Goal: Task Accomplishment & Management: Manage account settings

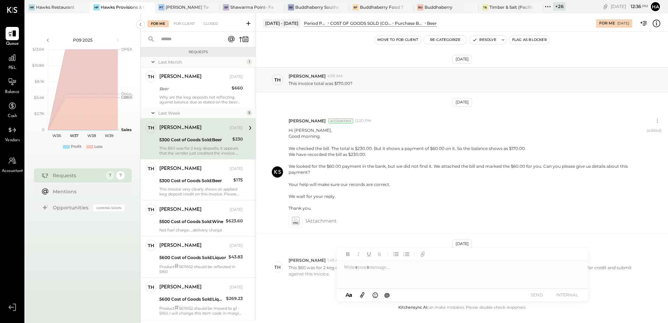
scroll to position [31, 0]
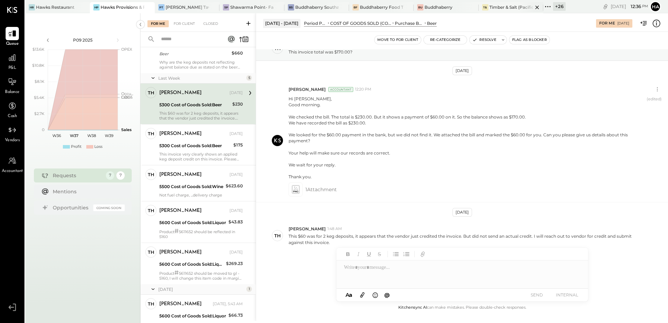
click at [502, 9] on div "Timber & Salt (Pacific Dining CA1 LLC)" at bounding box center [510, 7] width 43 height 6
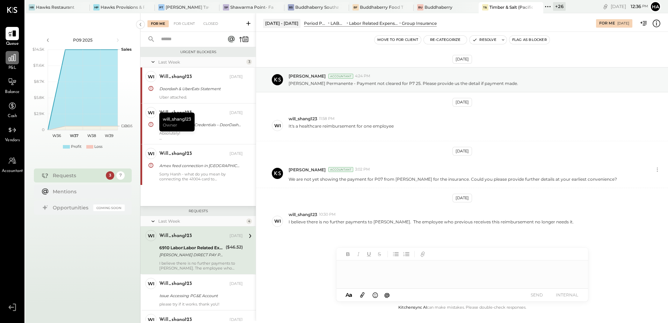
click at [16, 63] on div at bounding box center [12, 57] width 13 height 13
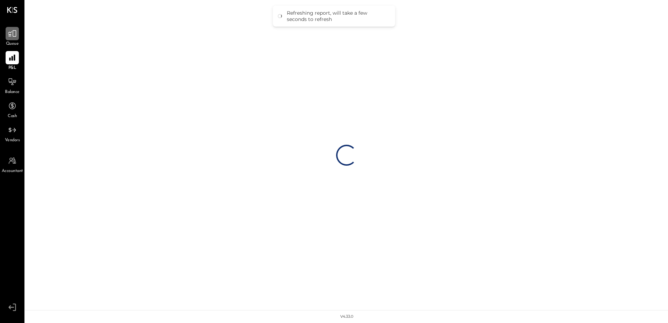
click at [13, 38] on div at bounding box center [12, 33] width 13 height 13
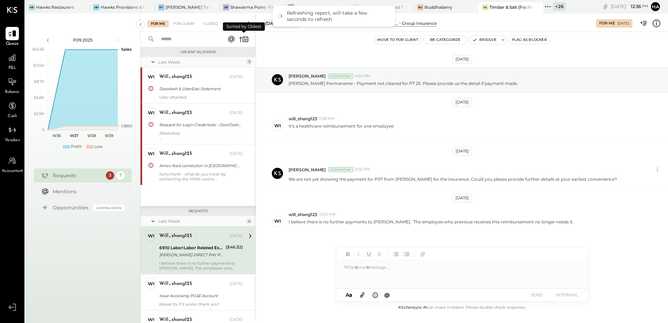
click at [242, 37] on icon at bounding box center [244, 39] width 10 height 10
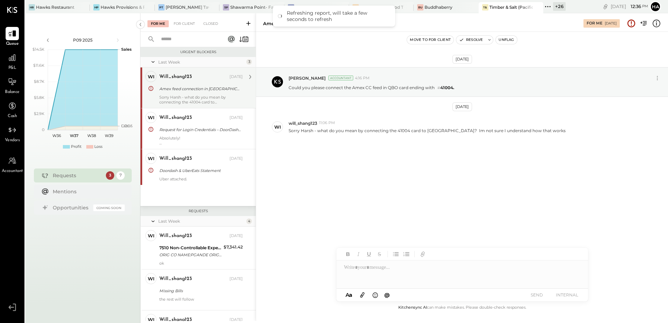
click at [186, 93] on div "will_shang123 [DATE] Amex feed connection in [GEOGRAPHIC_DATA] Sorry Harsh - wh…" at bounding box center [200, 88] width 83 height 34
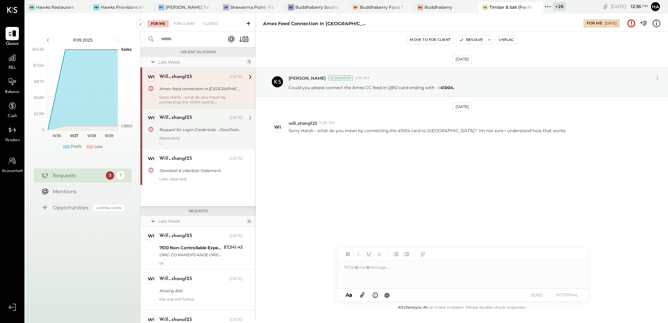
click at [178, 134] on div "will_shang123 [DATE] Request for Login Credentials – DoorDash & Uber Eats Absol…" at bounding box center [200, 129] width 83 height 34
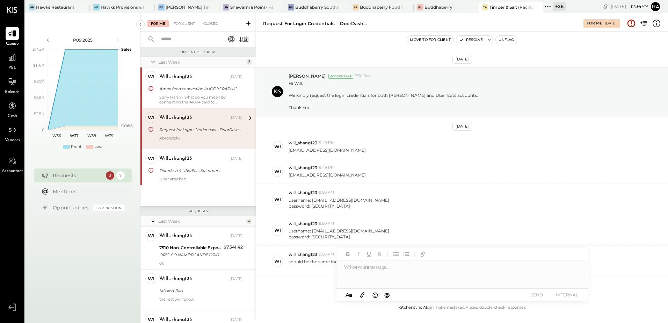
scroll to position [358, 0]
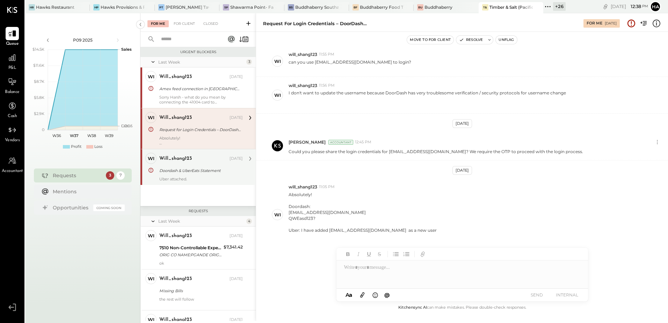
click at [201, 166] on div "Doordash & UberEats Statement" at bounding box center [199, 170] width 81 height 8
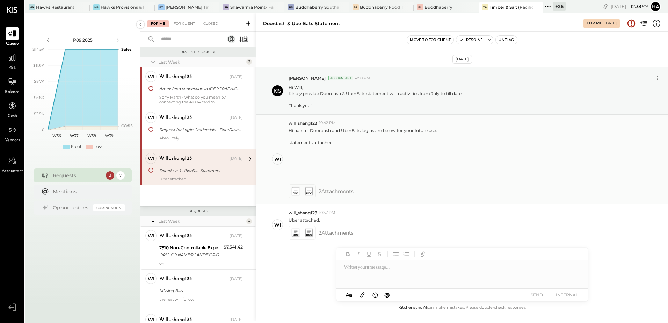
click at [296, 192] on icon at bounding box center [295, 191] width 7 height 8
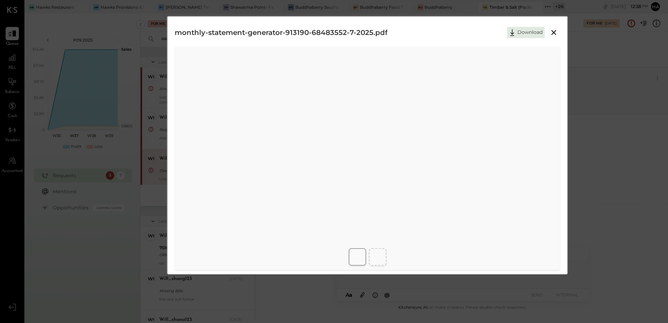
click at [441, 37] on div "monthly-statement-generator-913190-68483552-7-2025.pdf Download" at bounding box center [367, 32] width 385 height 17
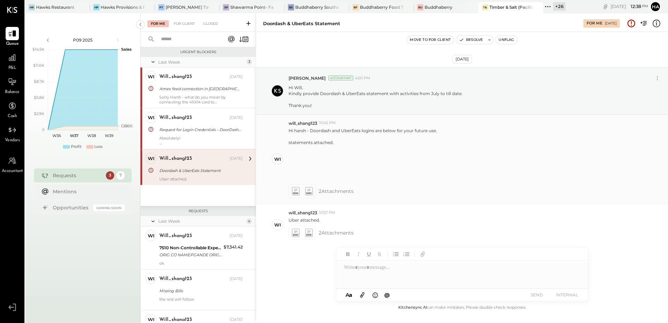
click at [309, 191] on icon at bounding box center [308, 191] width 7 height 8
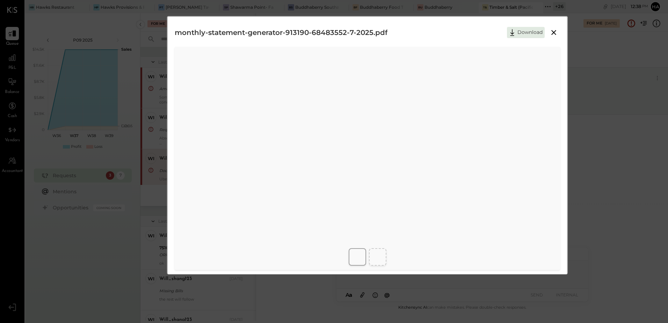
click at [552, 32] on icon at bounding box center [553, 32] width 5 height 5
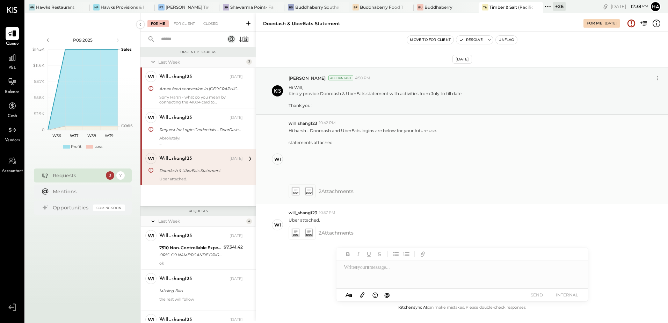
click at [297, 189] on icon at bounding box center [295, 191] width 7 height 8
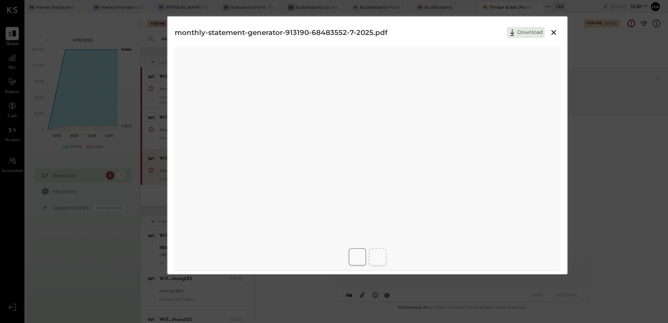
click at [550, 34] on icon at bounding box center [553, 32] width 8 height 8
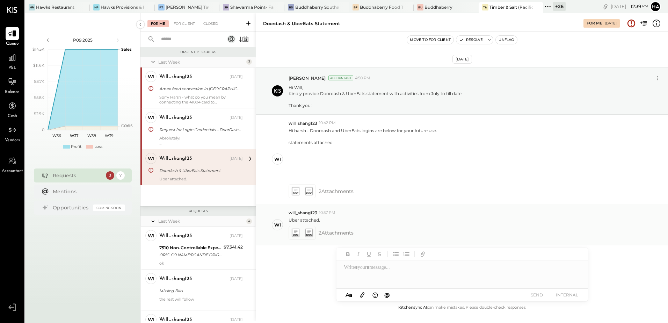
click at [295, 232] on icon at bounding box center [295, 233] width 7 height 8
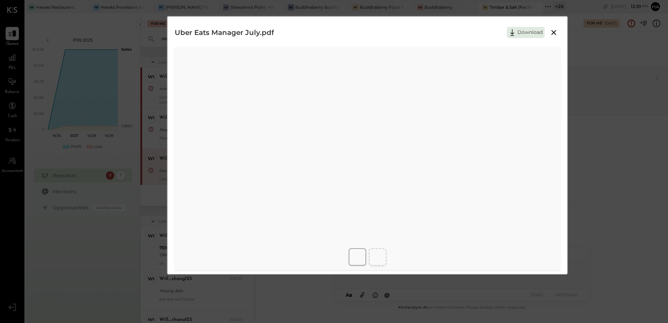
click at [551, 34] on icon at bounding box center [553, 32] width 8 height 8
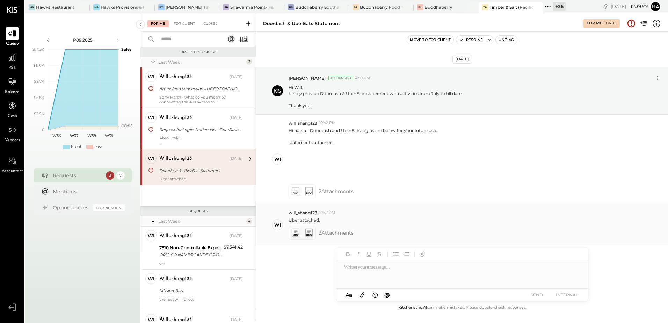
click at [311, 233] on icon at bounding box center [308, 233] width 7 height 8
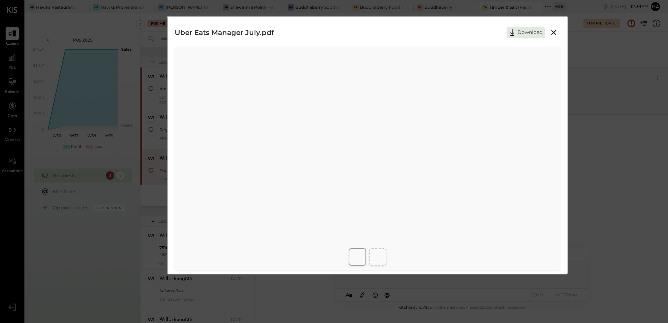
click at [446, 38] on div "Uber Eats Manager July.pdf Download" at bounding box center [367, 32] width 385 height 17
click at [555, 32] on icon at bounding box center [553, 32] width 8 height 8
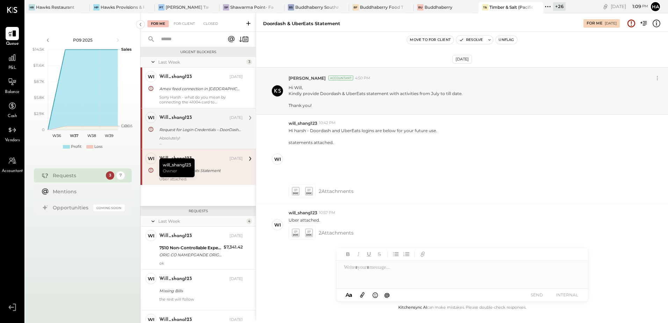
click at [213, 119] on div "will_shang123" at bounding box center [193, 117] width 69 height 7
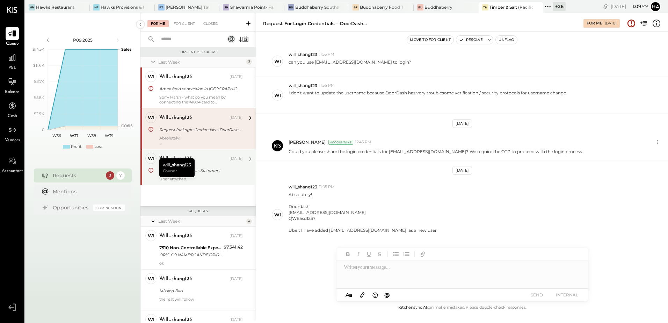
click at [213, 169] on div "Doordash & UberEats Statement" at bounding box center [199, 170] width 81 height 7
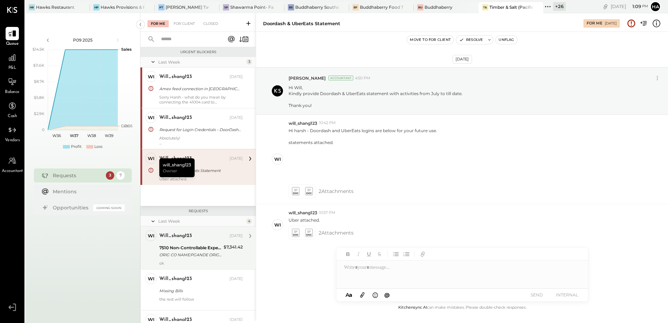
click at [181, 248] on div "7510 Non-Controllable Expenses:Property Expenses:Electricity" at bounding box center [190, 247] width 62 height 7
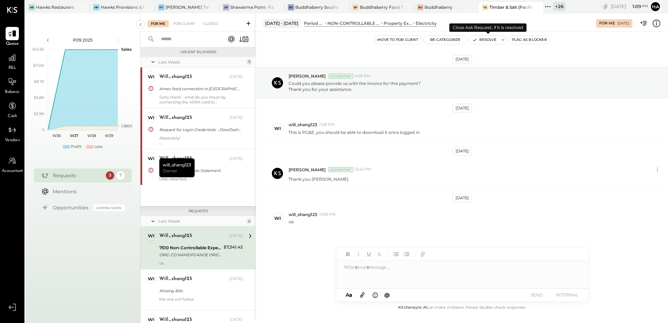
click at [484, 41] on button "Resolve" at bounding box center [483, 40] width 29 height 8
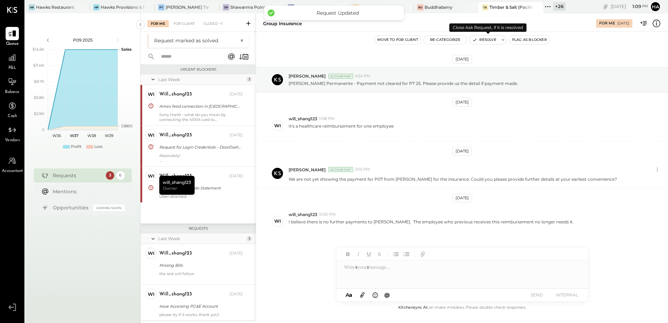
scroll to position [50, 0]
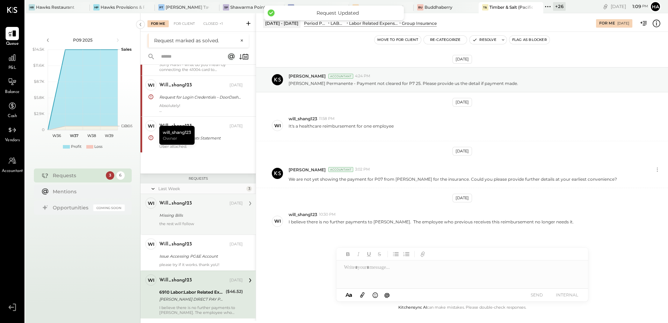
click at [185, 214] on div "Missing Bills" at bounding box center [199, 215] width 81 height 7
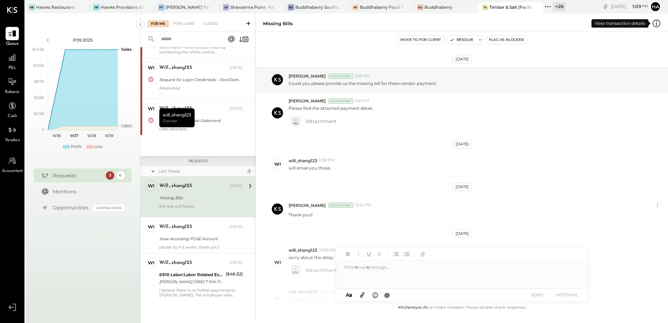
click at [658, 23] on icon at bounding box center [656, 23] width 9 height 9
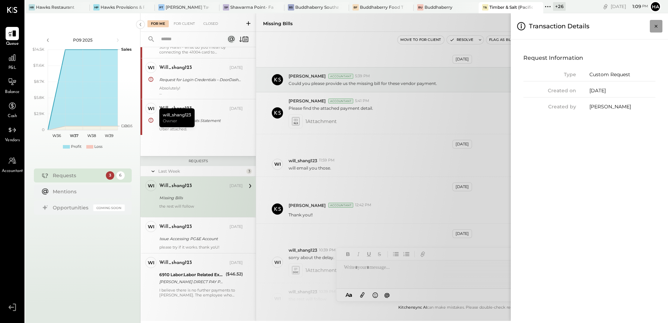
click at [656, 25] on icon "Close panel" at bounding box center [655, 26] width 7 height 7
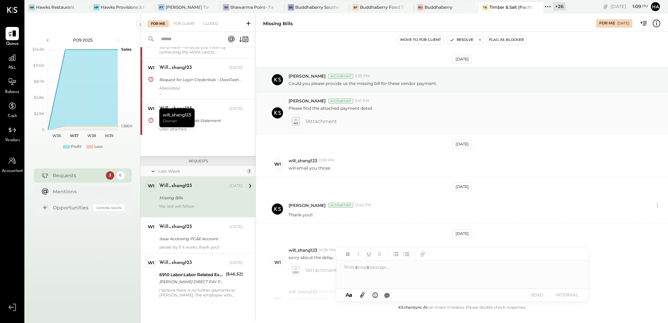
click at [294, 121] on icon at bounding box center [296, 119] width 4 height 2
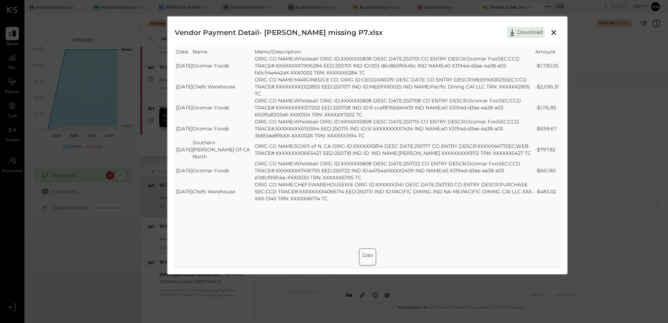
click at [555, 31] on icon at bounding box center [553, 32] width 8 height 8
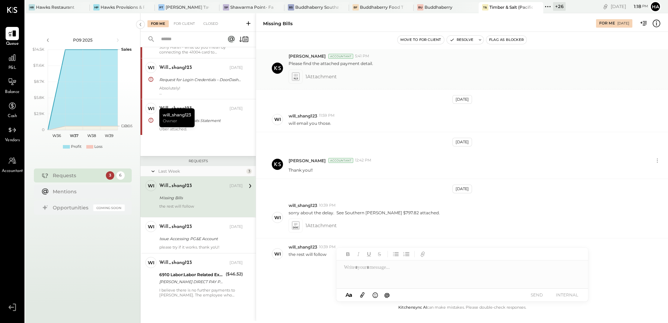
scroll to position [63, 0]
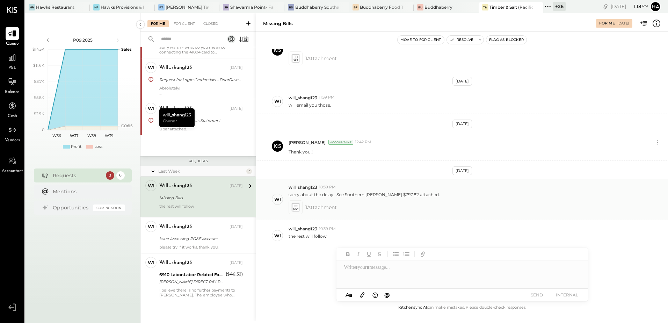
click at [295, 207] on icon at bounding box center [295, 207] width 7 height 8
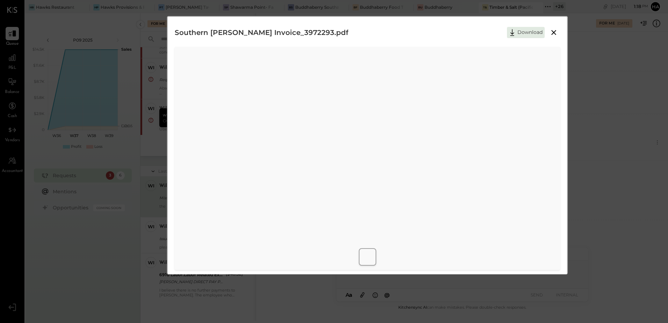
click at [554, 32] on icon at bounding box center [553, 32] width 8 height 8
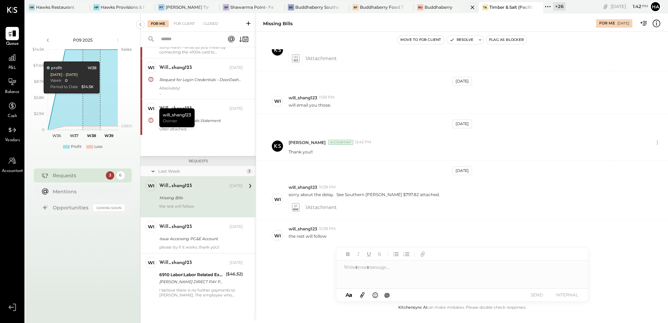
click at [430, 8] on div "Buddhaberry" at bounding box center [438, 7] width 28 height 6
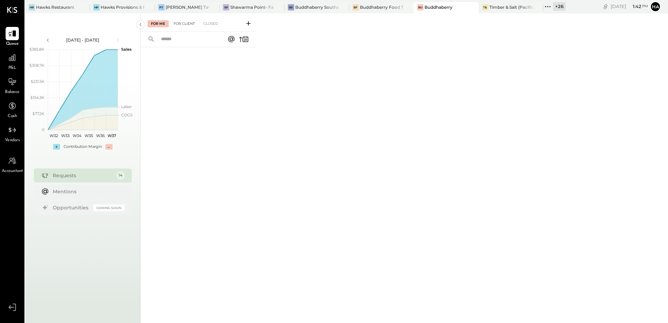
click at [188, 24] on div "For Client" at bounding box center [184, 23] width 28 height 7
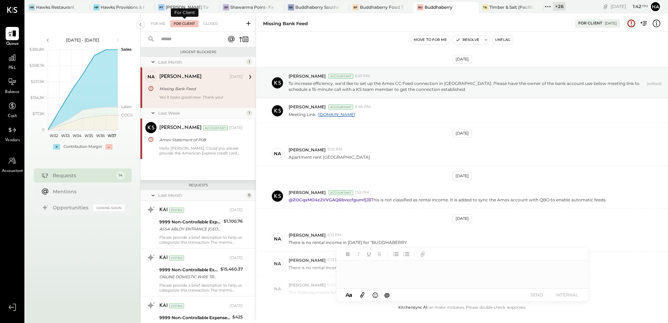
scroll to position [147, 0]
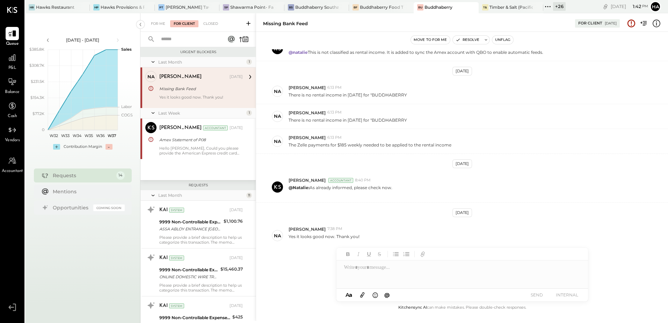
click at [186, 87] on div "Missing Bank Feed" at bounding box center [199, 88] width 81 height 7
click at [195, 148] on div "Hello [PERSON_NAME], Could you please provide the American Express credit card …" at bounding box center [200, 151] width 83 height 10
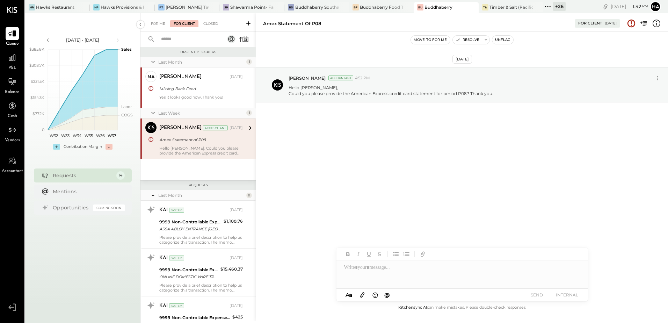
click at [238, 38] on div at bounding box center [238, 39] width 22 height 10
click at [240, 40] on icon at bounding box center [244, 39] width 10 height 10
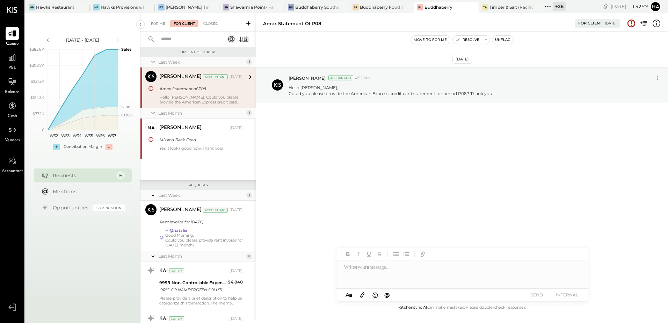
click at [205, 96] on div "Hello [PERSON_NAME], Could you please provide the American Express credit card …" at bounding box center [200, 100] width 83 height 10
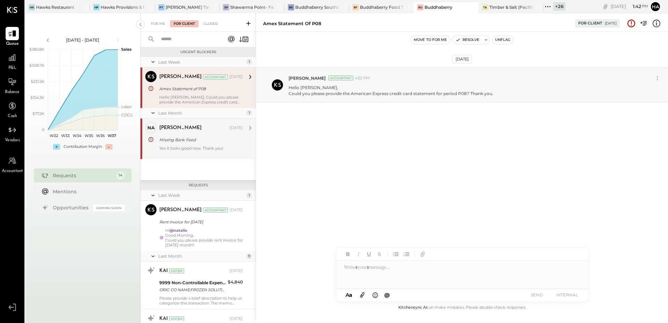
click at [193, 143] on div "Missing Bank Feed" at bounding box center [199, 139] width 81 height 7
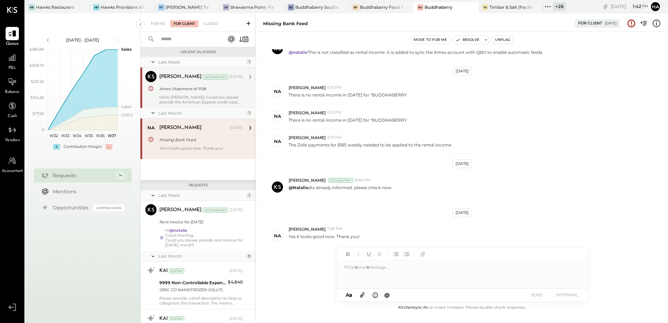
click at [192, 86] on div "Amex Statement of P08" at bounding box center [199, 88] width 81 height 7
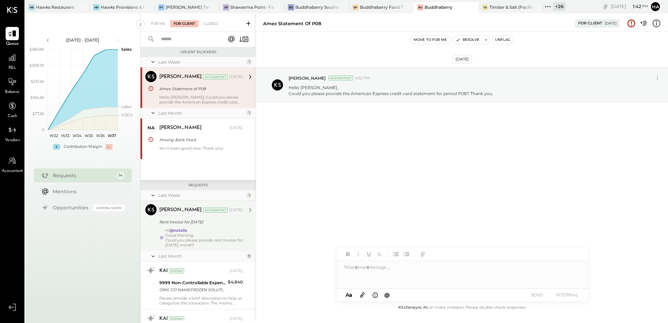
click at [209, 222] on div "Rent Invoice for [DATE]" at bounding box center [199, 221] width 81 height 7
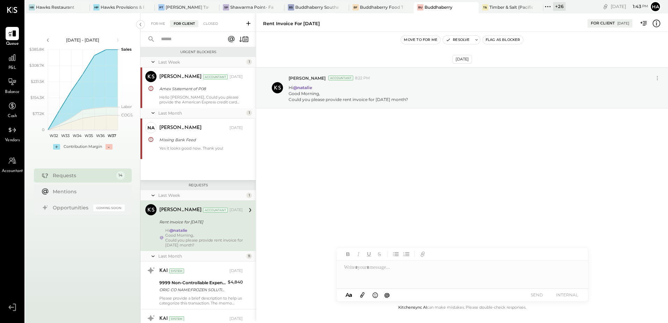
scroll to position [35, 0]
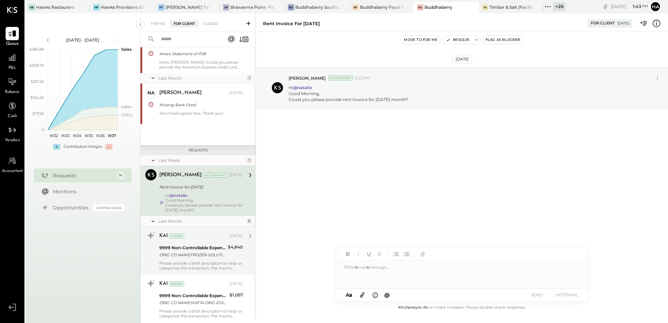
click at [196, 251] on div "9999 Non-Controllable Expenses:Other Income and Expenses:To Be Classified P&L" at bounding box center [192, 247] width 66 height 7
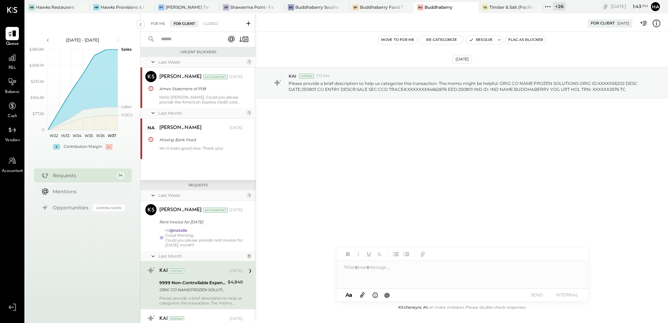
click at [157, 24] on div "For Me" at bounding box center [157, 23] width 21 height 7
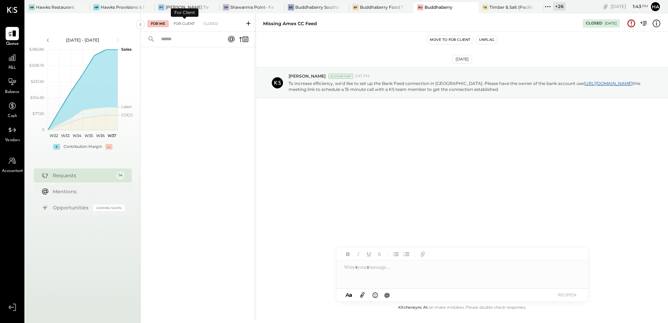
click at [185, 24] on div "For Client" at bounding box center [184, 23] width 28 height 7
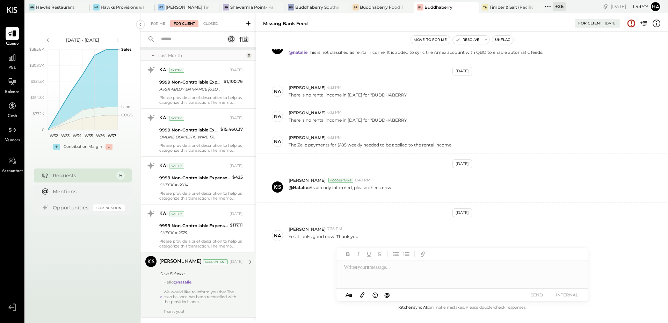
scroll to position [175, 0]
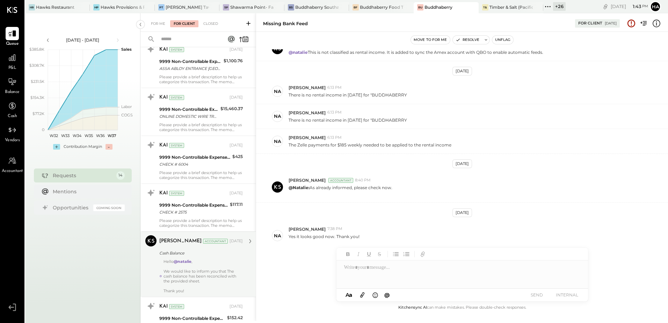
click at [193, 292] on div "[PERSON_NAME] Accountant [PERSON_NAME] Accountant [DATE] Cash Balance Hello @[P…" at bounding box center [197, 263] width 115 height 65
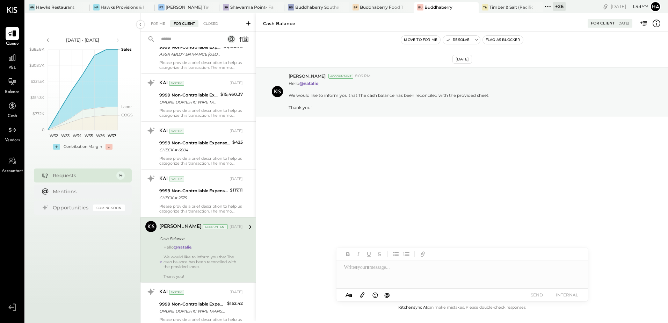
click at [207, 252] on div at bounding box center [202, 251] width 79 height 5
click at [459, 39] on button "Resolve" at bounding box center [457, 40] width 29 height 8
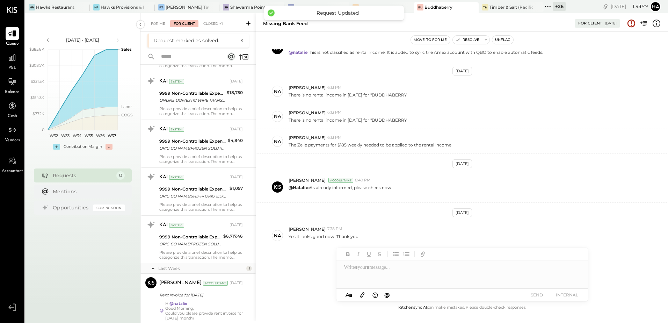
scroll to position [438, 0]
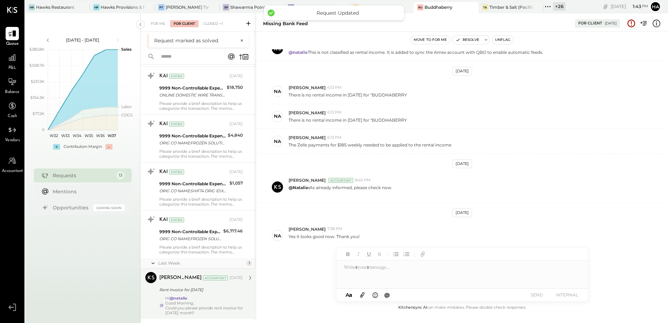
click at [202, 300] on div "Hi @[PERSON_NAME] Good Morning, Could you please provide rent invoice for [DATE…" at bounding box center [204, 305] width 78 height 20
